Goal: Task Accomplishment & Management: Complete application form

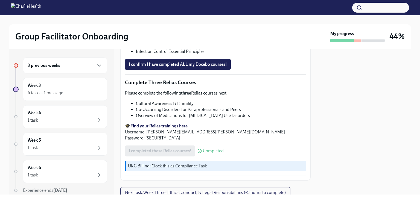
scroll to position [448, 0]
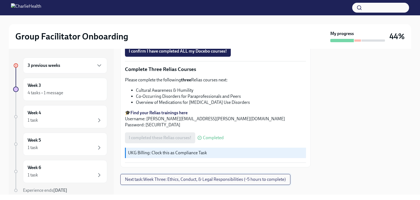
click at [198, 176] on span "Next task : Week Three: Ethics, Conduct, & Legal Responsibilities (~5 hours to …" at bounding box center [205, 178] width 161 height 5
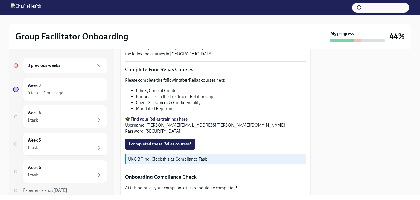
scroll to position [246, 0]
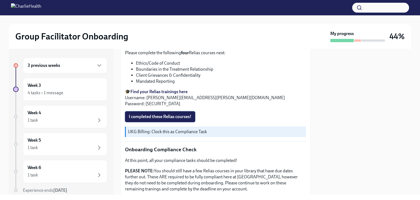
click at [162, 114] on span "I completed these Relias courses!" at bounding box center [160, 116] width 63 height 5
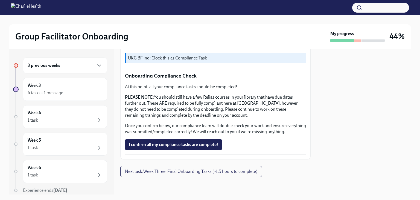
scroll to position [323, 0]
click at [191, 169] on span "Next task : Week Three: Final Onboarding Tasks (~1.5 hours to complete)" at bounding box center [191, 171] width 132 height 5
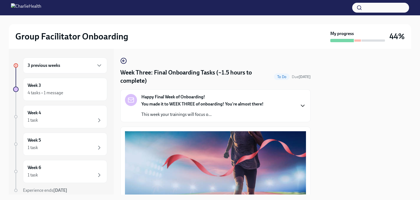
click at [300, 108] on icon "button" at bounding box center [303, 105] width 7 height 7
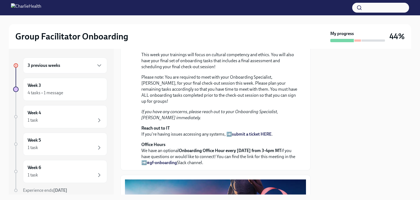
scroll to position [55, 0]
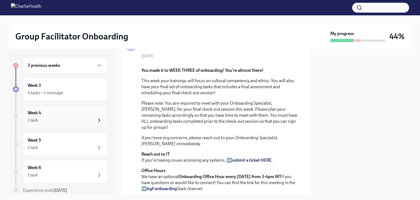
click at [98, 119] on icon "button" at bounding box center [99, 119] width 2 height 3
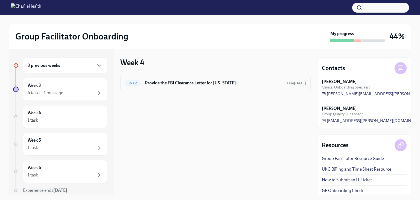
click at [161, 84] on h6 "Provide the FBI Clearance Letter for Pennsylvania" at bounding box center [214, 83] width 138 height 6
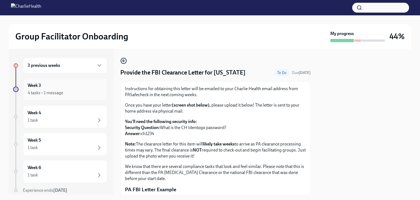
click at [33, 89] on div "Week 3 4 tasks • 1 message" at bounding box center [65, 89] width 75 height 14
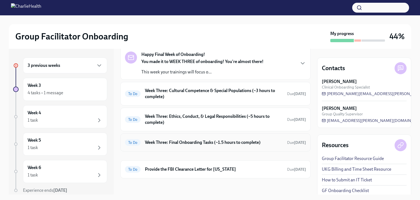
scroll to position [73, 0]
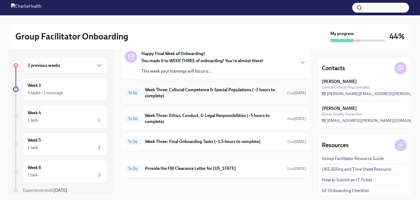
click at [165, 92] on h6 "Week Three: Cultural Competence & Special Populations (~3 hours to complete)" at bounding box center [214, 93] width 138 height 12
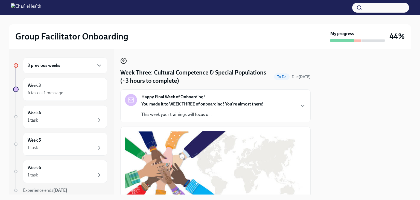
click at [124, 59] on icon "button" at bounding box center [123, 60] width 7 height 7
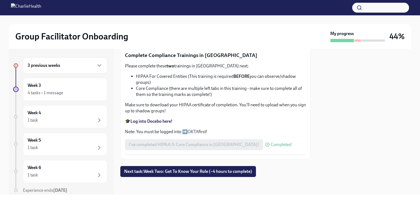
scroll to position [340, 0]
click at [214, 169] on span "Next task : Week Two: Get To Know Your Role (~4 hours to complete)" at bounding box center [188, 171] width 128 height 5
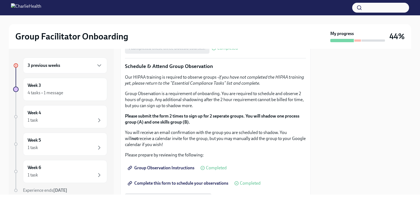
scroll to position [274, 0]
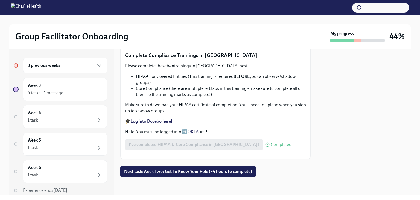
scroll to position [328, 0]
